Goal: Find specific page/section: Find specific page/section

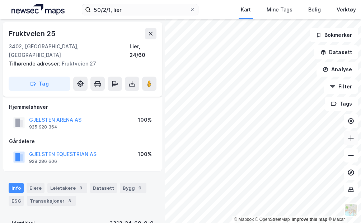
scroll to position [100, 0]
